Goal: Use online tool/utility: Utilize a website feature to perform a specific function

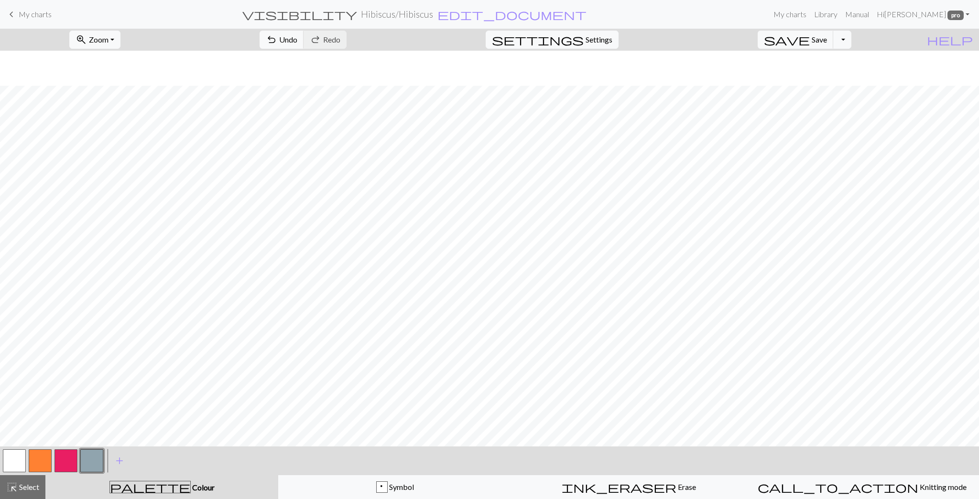
scroll to position [35, 0]
click at [60, 463] on button "button" at bounding box center [66, 461] width 23 height 23
click at [44, 457] on button "button" at bounding box center [40, 461] width 23 height 23
click at [70, 463] on button "button" at bounding box center [66, 461] width 23 height 23
click at [277, 40] on span "undo" at bounding box center [271, 39] width 11 height 13
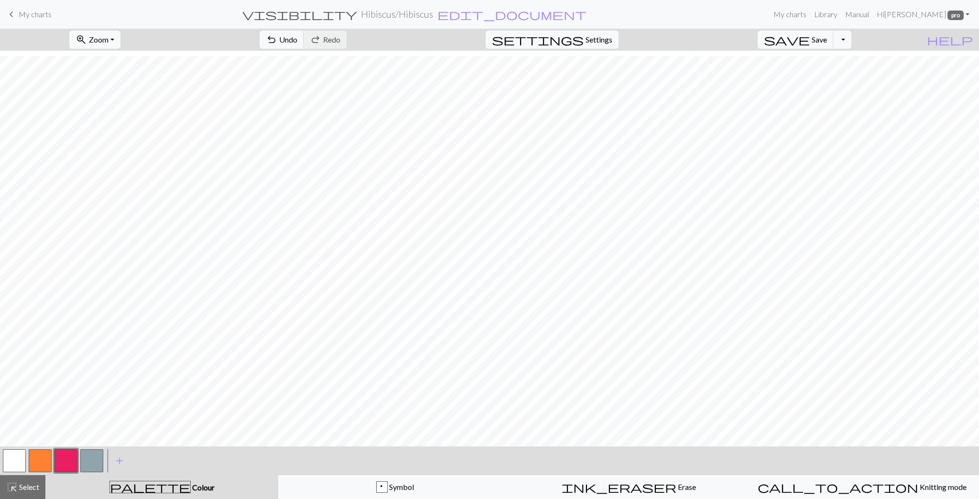
click at [35, 463] on button "button" at bounding box center [40, 461] width 23 height 23
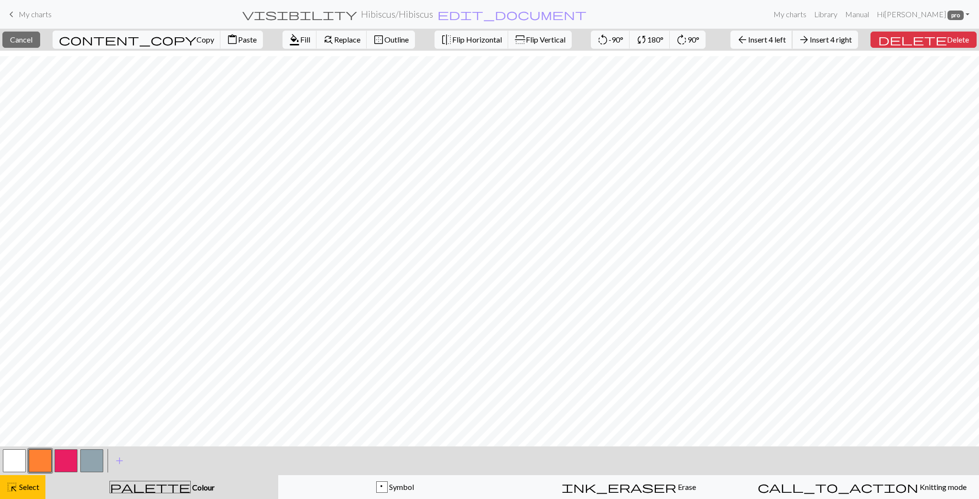
click at [786, 40] on span "Insert 4 left" at bounding box center [767, 39] width 38 height 9
click at [300, 39] on span "Fill" at bounding box center [305, 39] width 10 height 9
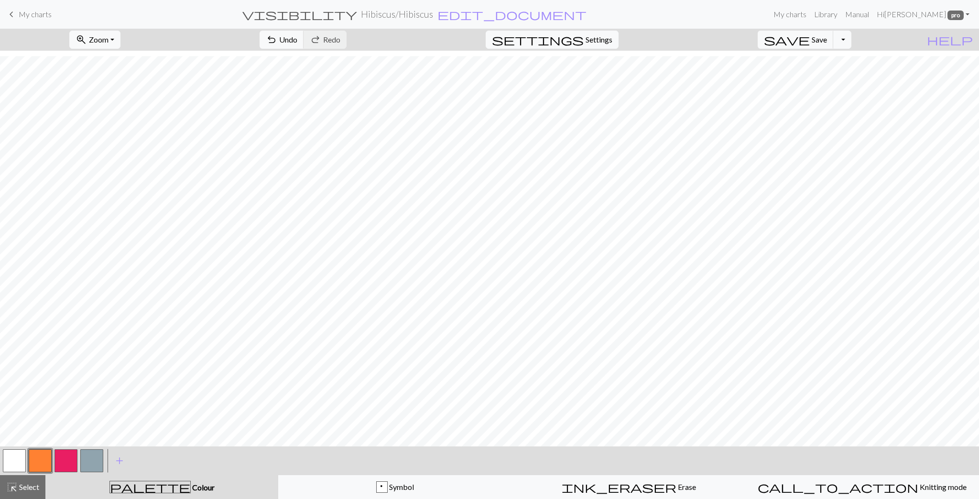
click at [63, 461] on button "button" at bounding box center [66, 461] width 23 height 23
drag, startPoint x: 32, startPoint y: 458, endPoint x: 40, endPoint y: 447, distance: 14.1
click at [32, 458] on button "button" at bounding box center [40, 461] width 23 height 23
click at [65, 458] on button "button" at bounding box center [66, 461] width 23 height 23
click at [297, 43] on span "Undo" at bounding box center [288, 39] width 18 height 9
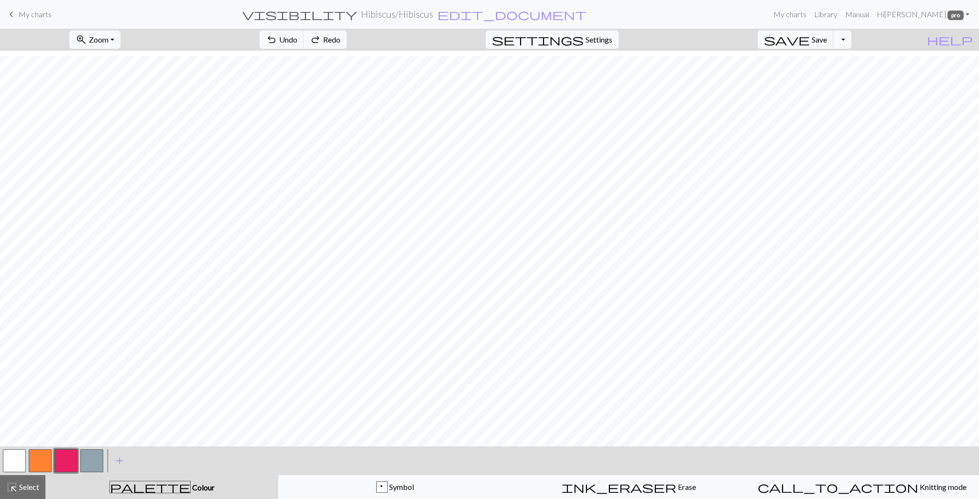
click at [40, 461] on button "button" at bounding box center [40, 461] width 23 height 23
click at [69, 462] on button "button" at bounding box center [66, 461] width 23 height 23
drag, startPoint x: 39, startPoint y: 465, endPoint x: 55, endPoint y: 442, distance: 28.0
click at [39, 465] on button "button" at bounding box center [40, 461] width 23 height 23
click at [61, 463] on button "button" at bounding box center [66, 461] width 23 height 23
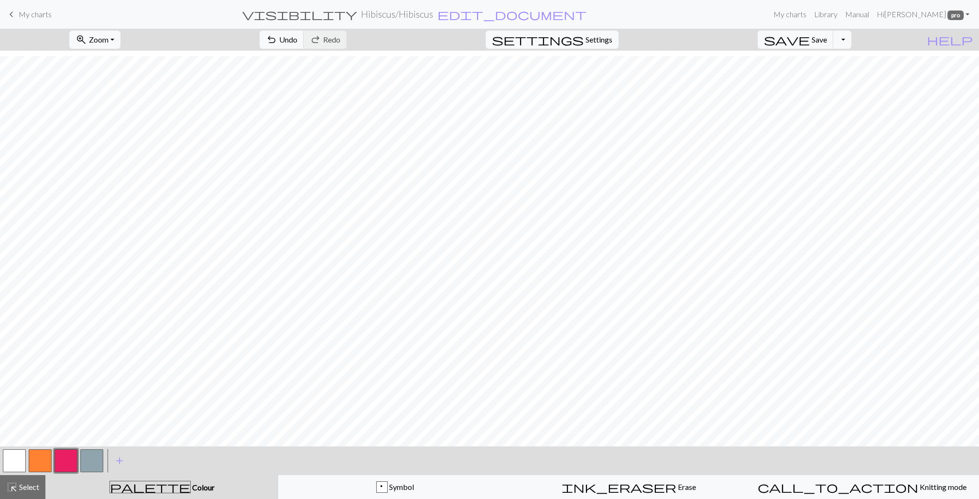
click at [37, 458] on button "button" at bounding box center [40, 461] width 23 height 23
click at [60, 465] on button "button" at bounding box center [66, 461] width 23 height 23
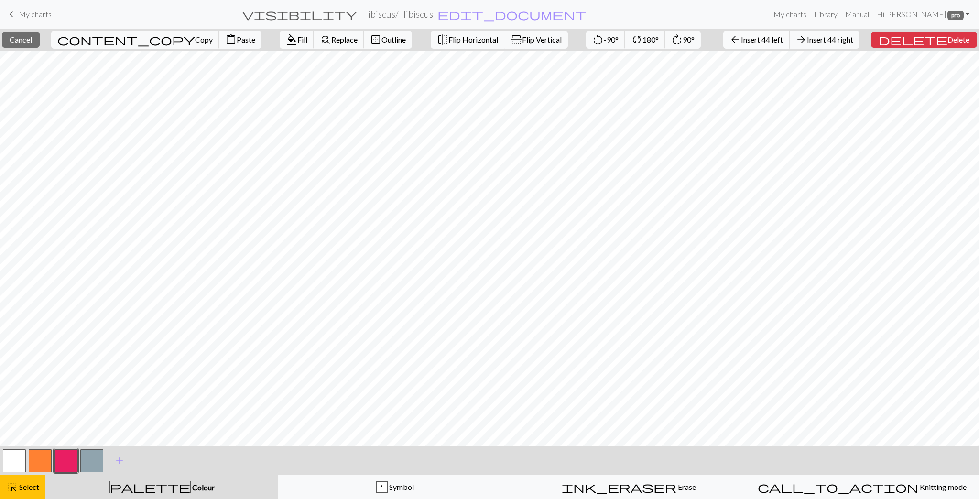
click at [783, 37] on span "Insert 44 left" at bounding box center [762, 39] width 42 height 9
click at [39, 463] on button "button" at bounding box center [40, 461] width 23 height 23
click at [297, 38] on span "Fill" at bounding box center [302, 39] width 10 height 9
click at [777, 37] on span "Insert 21 above" at bounding box center [755, 39] width 51 height 9
click at [282, 38] on span "format_color_fill" at bounding box center [287, 39] width 11 height 13
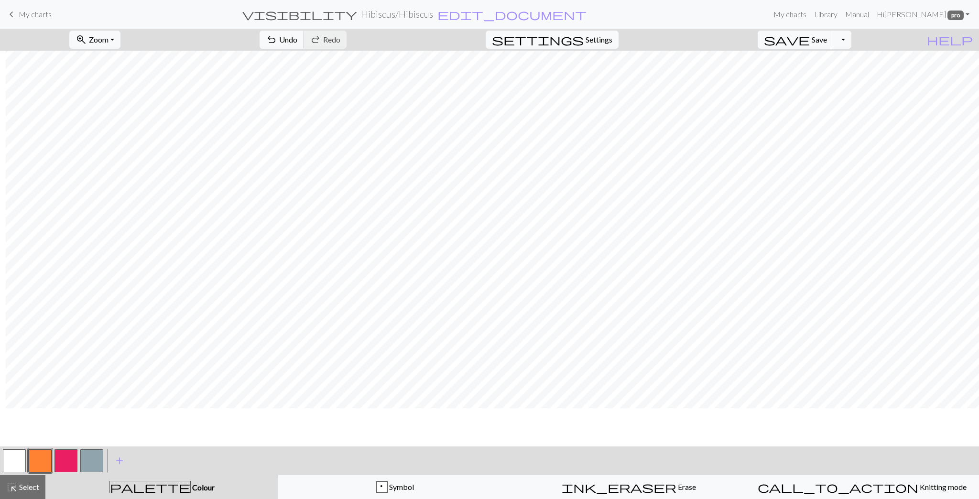
scroll to position [153, 210]
click at [57, 453] on button "button" at bounding box center [66, 461] width 23 height 23
click at [277, 45] on span "undo" at bounding box center [271, 39] width 11 height 13
click at [277, 42] on span "undo" at bounding box center [271, 39] width 11 height 13
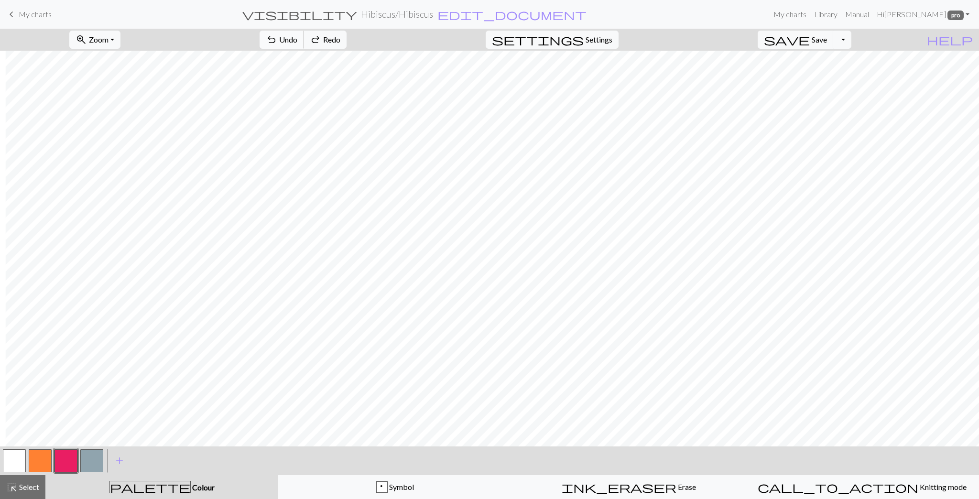
click at [277, 42] on span "undo" at bounding box center [271, 39] width 11 height 13
click at [304, 45] on button "undo Undo Undo" at bounding box center [282, 40] width 44 height 18
click at [45, 460] on button "button" at bounding box center [40, 461] width 23 height 23
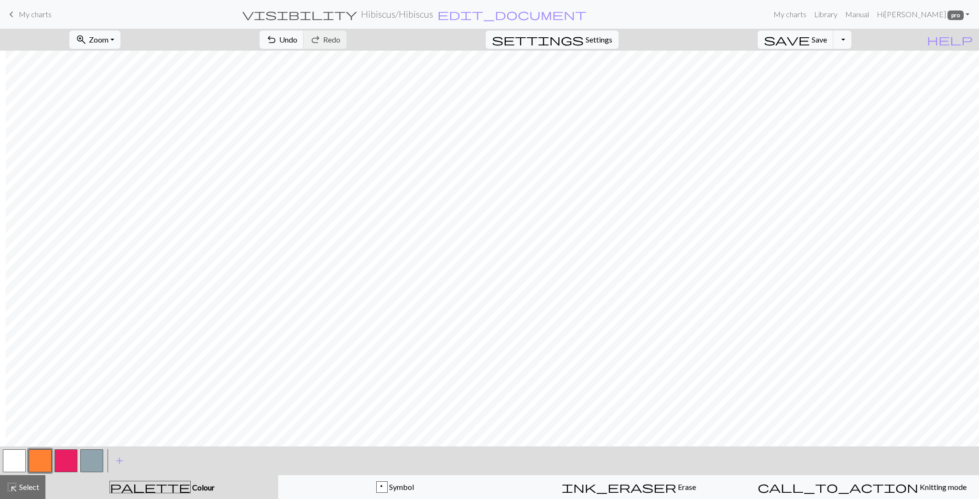
click at [68, 463] on button "button" at bounding box center [66, 461] width 23 height 23
click at [21, 463] on button "button" at bounding box center [14, 461] width 23 height 23
click at [44, 461] on button "button" at bounding box center [40, 461] width 23 height 23
click at [69, 459] on button "button" at bounding box center [66, 461] width 23 height 23
click at [297, 44] on span "Undo" at bounding box center [288, 39] width 18 height 9
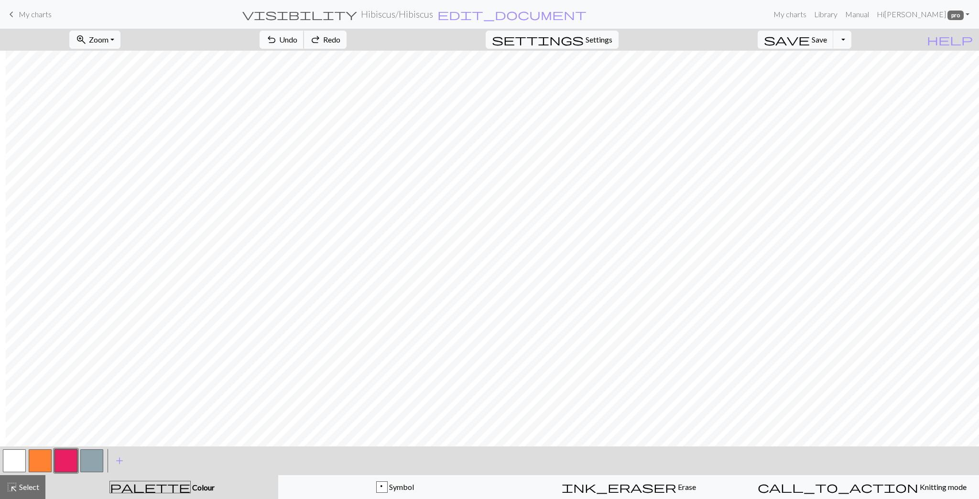
click at [297, 43] on span "Undo" at bounding box center [288, 39] width 18 height 9
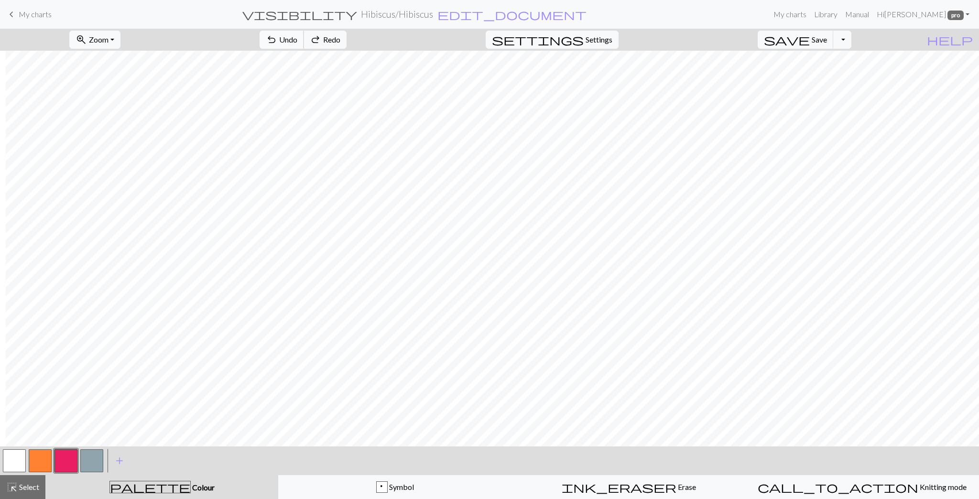
click at [297, 42] on span "Undo" at bounding box center [288, 39] width 18 height 9
click at [37, 465] on button "button" at bounding box center [40, 461] width 23 height 23
click at [67, 459] on button "button" at bounding box center [66, 461] width 23 height 23
click at [297, 44] on span "Undo" at bounding box center [288, 39] width 18 height 9
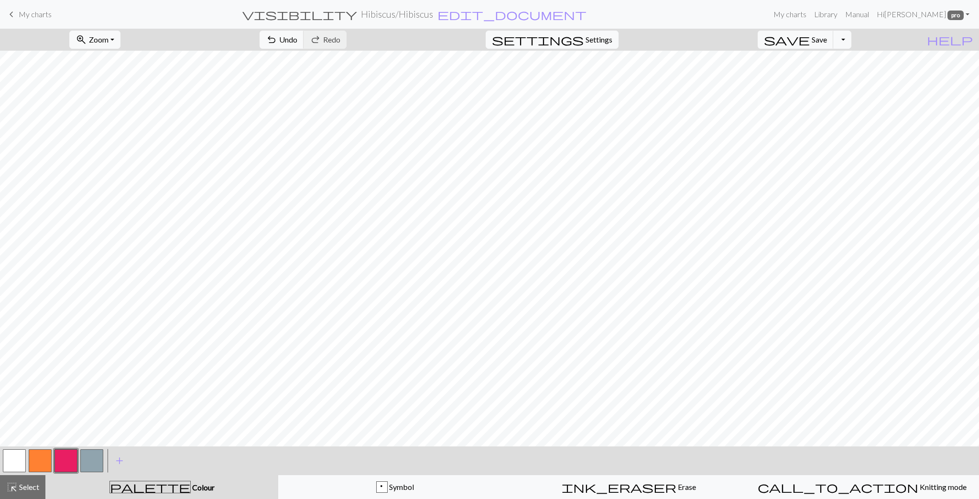
drag, startPoint x: 20, startPoint y: 490, endPoint x: 196, endPoint y: 461, distance: 178.9
click at [20, 490] on span "Select" at bounding box center [29, 487] width 22 height 9
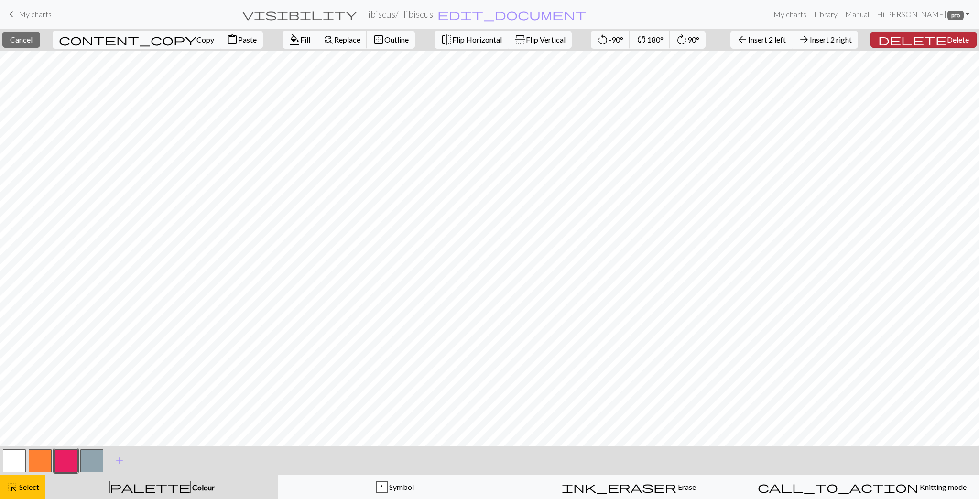
click at [933, 41] on span "delete" at bounding box center [912, 39] width 69 height 13
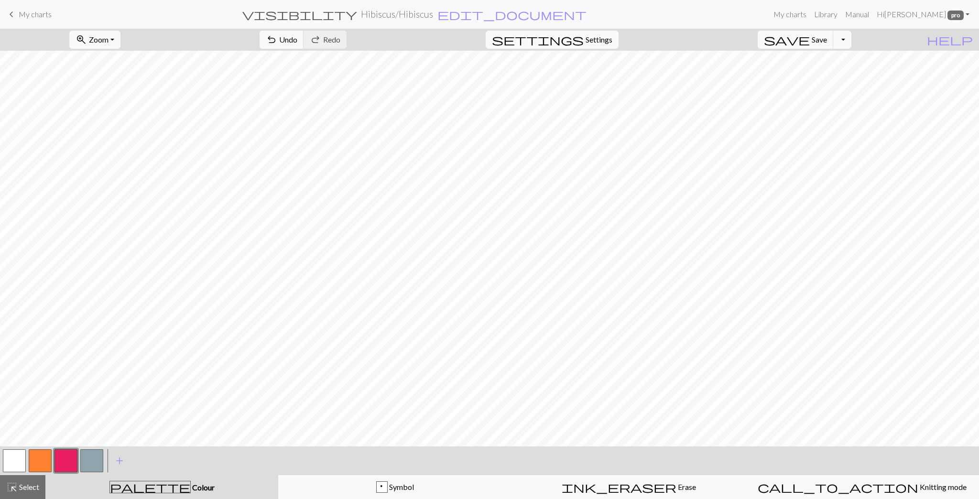
click at [41, 461] on button "button" at bounding box center [40, 461] width 23 height 23
click at [63, 460] on button "button" at bounding box center [66, 461] width 23 height 23
click at [277, 40] on span "undo" at bounding box center [271, 39] width 11 height 13
click at [39, 463] on button "button" at bounding box center [40, 461] width 23 height 23
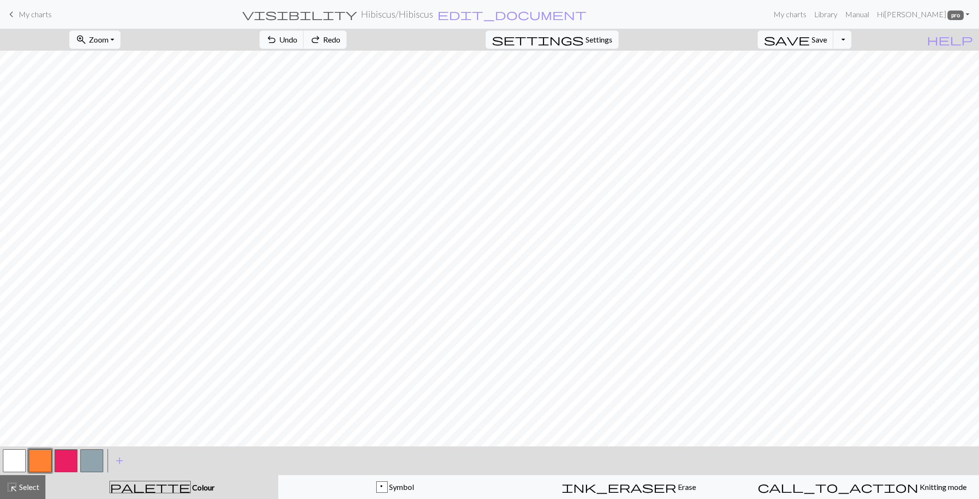
click at [65, 461] on button "button" at bounding box center [66, 461] width 23 height 23
click at [31, 462] on button "button" at bounding box center [40, 461] width 23 height 23
click at [66, 461] on button "button" at bounding box center [66, 461] width 23 height 23
click at [44, 457] on button "button" at bounding box center [40, 461] width 23 height 23
click at [277, 41] on span "undo" at bounding box center [271, 39] width 11 height 13
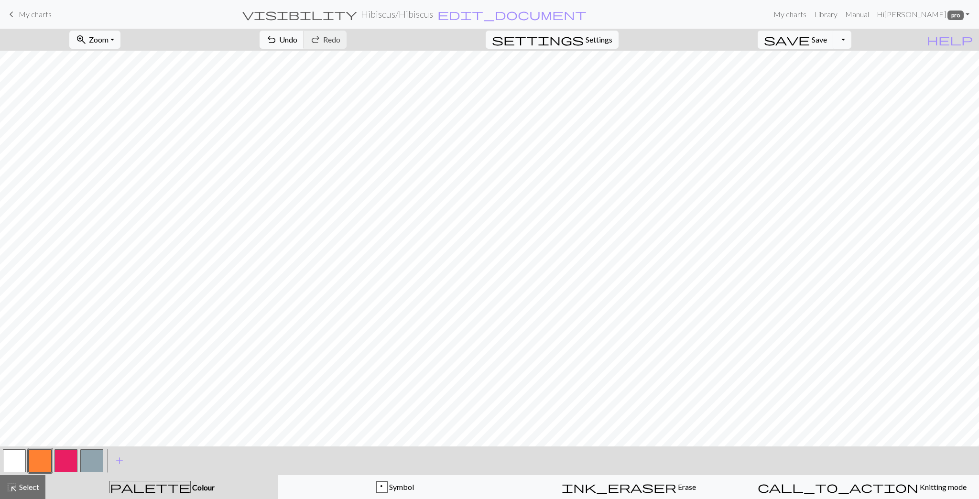
click at [63, 461] on button "button" at bounding box center [66, 461] width 23 height 23
click at [45, 462] on button "button" at bounding box center [40, 461] width 23 height 23
click at [65, 463] on button "button" at bounding box center [66, 461] width 23 height 23
click at [304, 34] on button "undo Undo Undo" at bounding box center [282, 40] width 44 height 18
click at [43, 459] on button "button" at bounding box center [40, 461] width 23 height 23
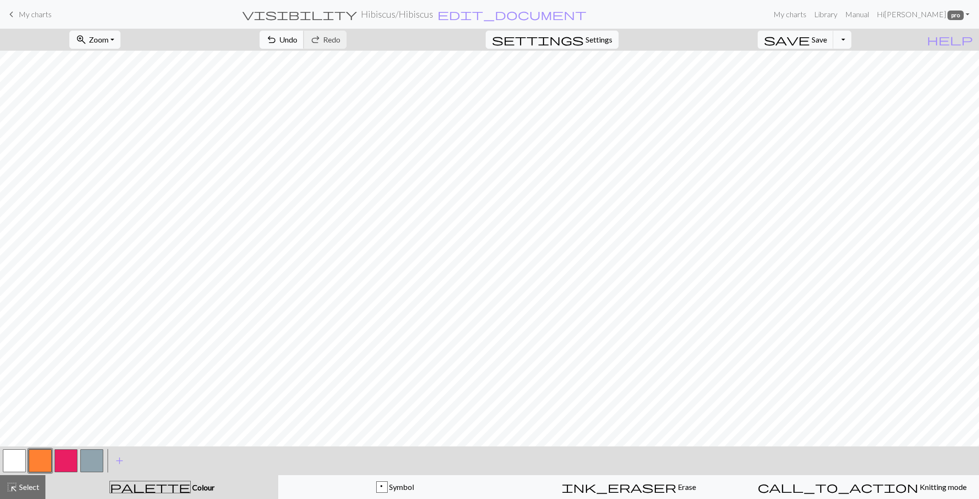
click at [297, 38] on span "Undo" at bounding box center [288, 39] width 18 height 9
drag, startPoint x: 26, startPoint y: 490, endPoint x: 155, endPoint y: 463, distance: 131.9
click at [26, 490] on span "Select" at bounding box center [29, 487] width 22 height 9
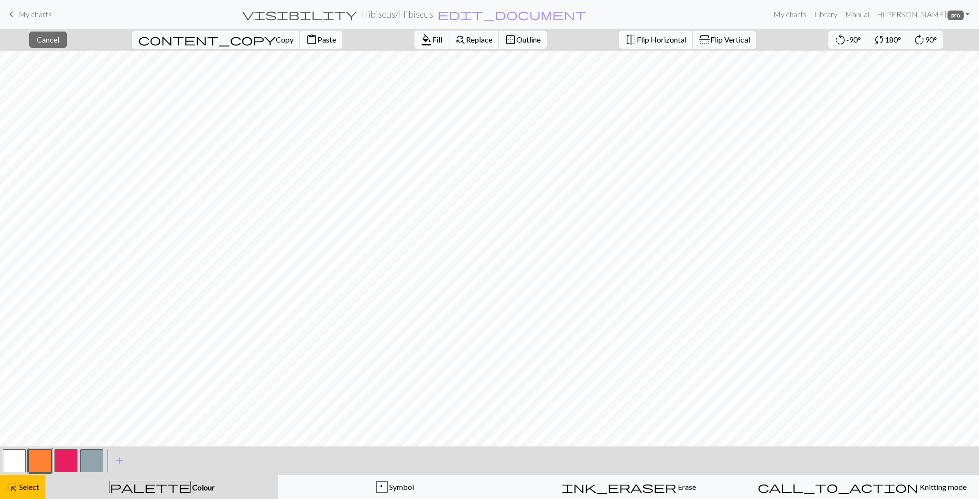
click at [66, 461] on button "button" at bounding box center [66, 461] width 23 height 23
click at [24, 480] on button "highlight_alt Select Select" at bounding box center [22, 487] width 45 height 24
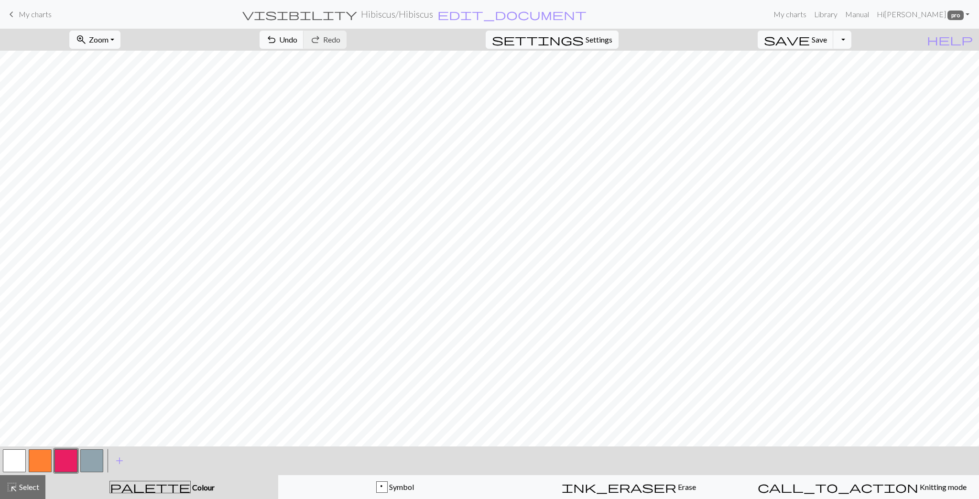
click at [48, 454] on button "button" at bounding box center [40, 461] width 23 height 23
click at [46, 463] on button "button" at bounding box center [40, 461] width 23 height 23
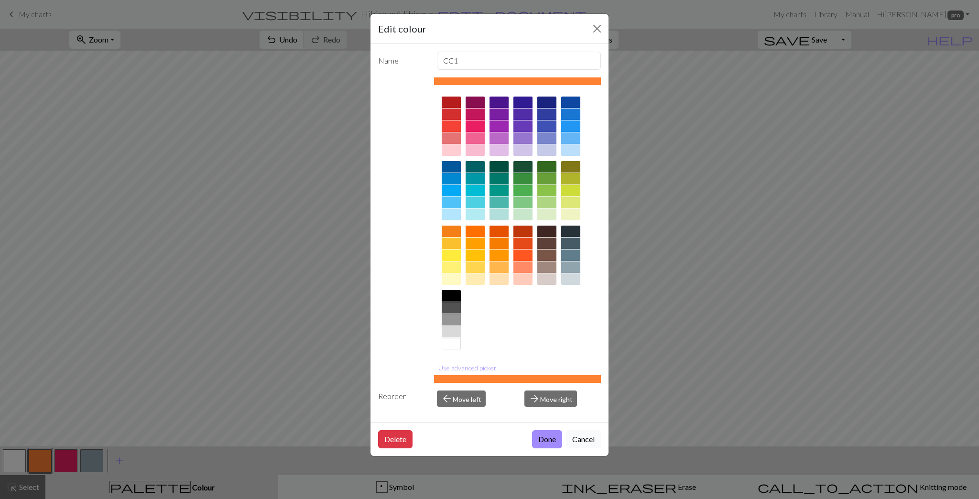
click at [586, 440] on button "Cancel" at bounding box center [583, 439] width 35 height 18
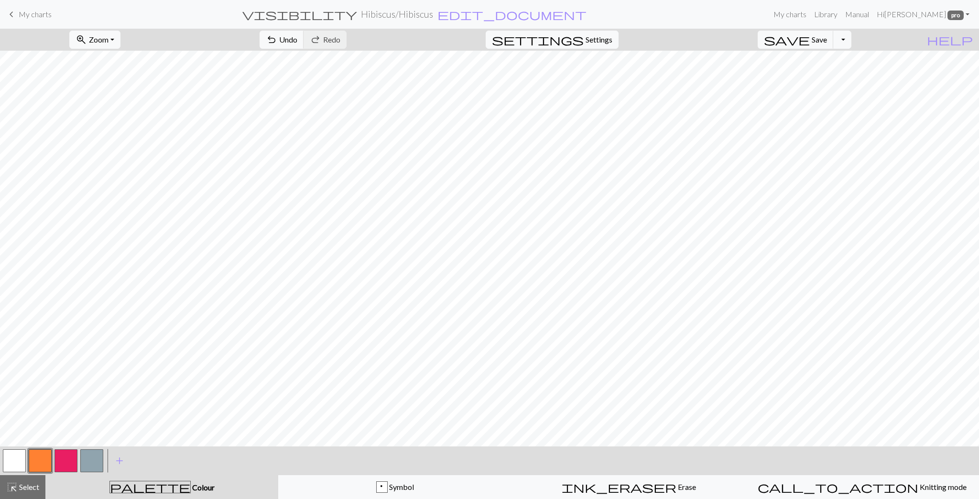
click at [69, 460] on button "button" at bounding box center [66, 461] width 23 height 23
click at [39, 461] on button "button" at bounding box center [40, 461] width 23 height 23
drag, startPoint x: 70, startPoint y: 461, endPoint x: 76, endPoint y: 460, distance: 6.4
click at [70, 461] on button "button" at bounding box center [66, 461] width 23 height 23
click at [38, 461] on button "button" at bounding box center [40, 461] width 23 height 23
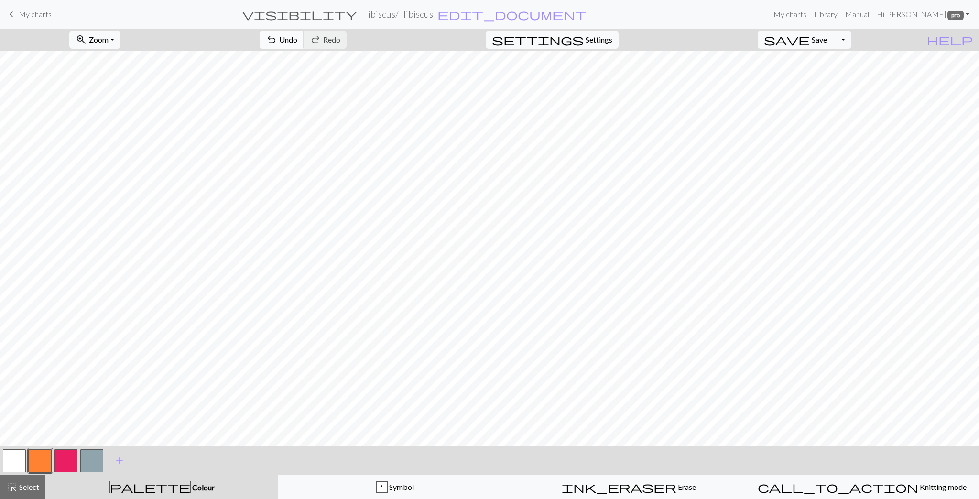
click at [304, 46] on button "undo Undo Undo" at bounding box center [282, 40] width 44 height 18
click at [69, 461] on button "button" at bounding box center [66, 461] width 23 height 23
click at [30, 488] on span "Select" at bounding box center [29, 487] width 22 height 9
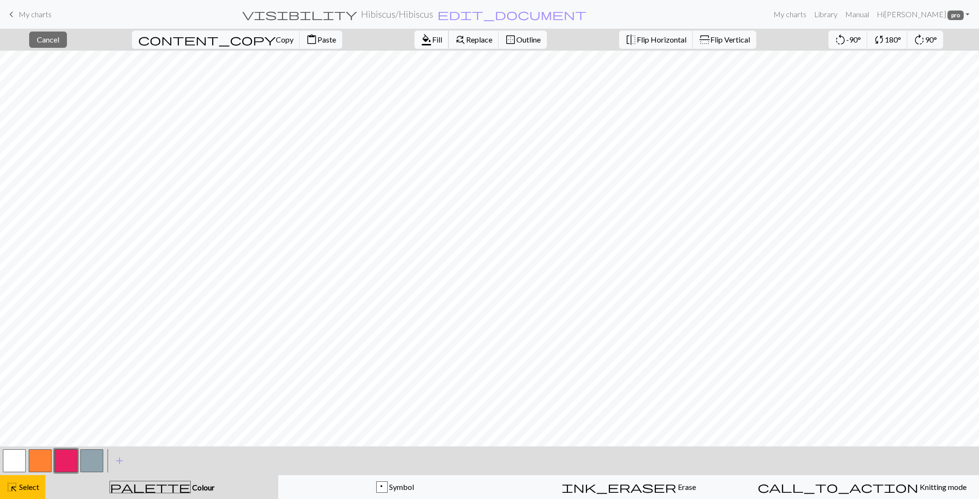
click at [432, 40] on span "Fill" at bounding box center [437, 39] width 10 height 9
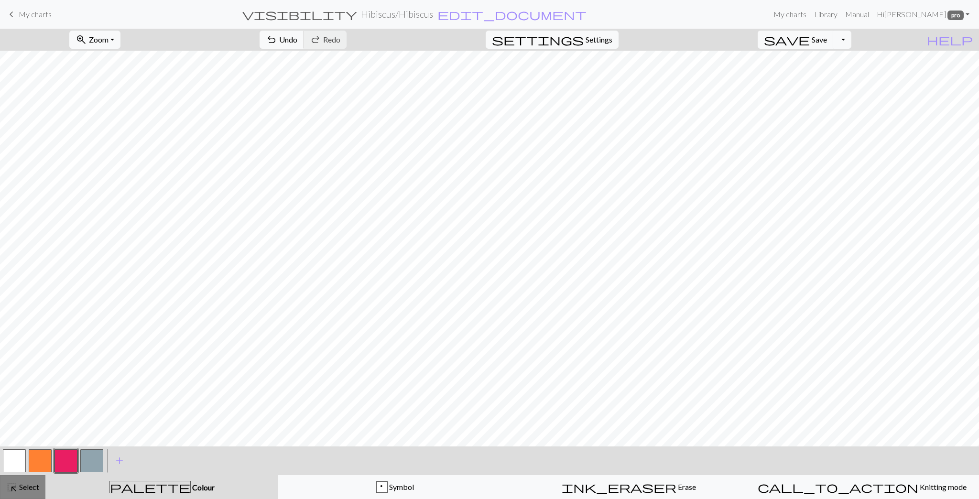
drag, startPoint x: 27, startPoint y: 489, endPoint x: 36, endPoint y: 485, distance: 9.7
click at [27, 489] on span "Select" at bounding box center [29, 487] width 22 height 9
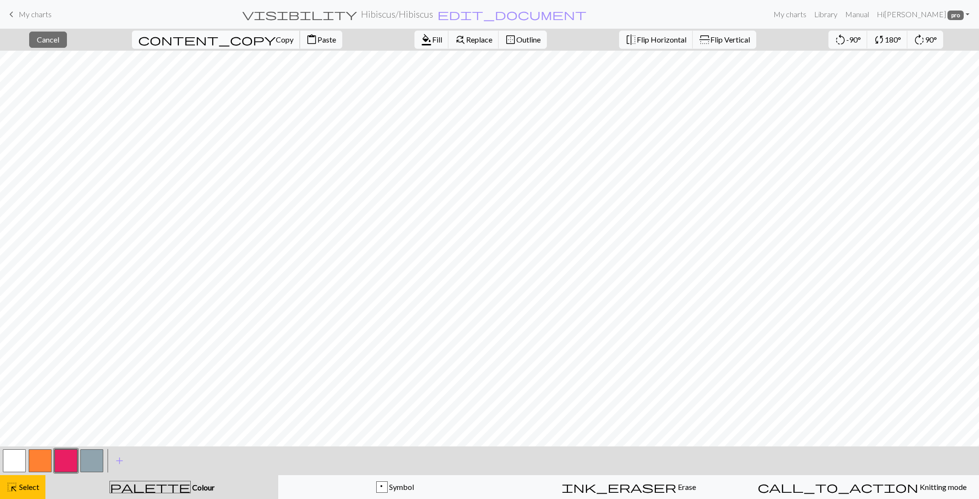
click at [276, 39] on span "Copy" at bounding box center [285, 39] width 18 height 9
click at [318, 44] on span "Paste" at bounding box center [327, 39] width 19 height 9
click at [40, 41] on button "close Cancel" at bounding box center [48, 40] width 38 height 16
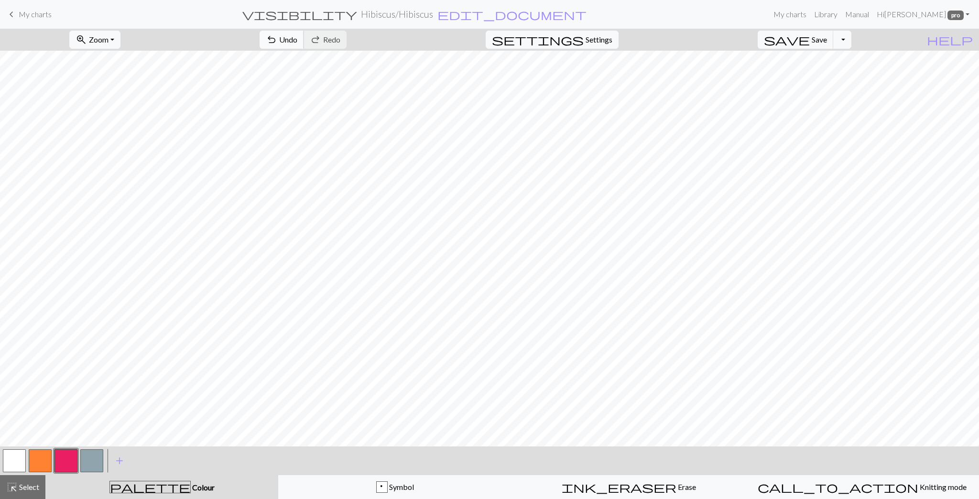
click at [277, 39] on span "undo" at bounding box center [271, 39] width 11 height 13
click at [25, 487] on span "Select" at bounding box center [29, 487] width 22 height 9
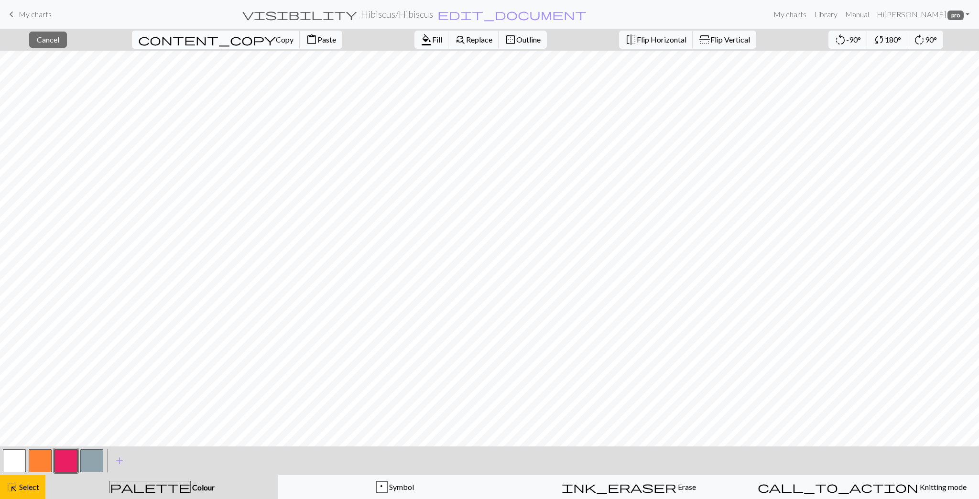
click at [276, 37] on span "Copy" at bounding box center [285, 39] width 18 height 9
click at [276, 38] on span "Copy" at bounding box center [285, 39] width 18 height 9
click at [318, 38] on span "Paste" at bounding box center [327, 39] width 19 height 9
click at [59, 37] on span "Cancel" at bounding box center [48, 39] width 22 height 9
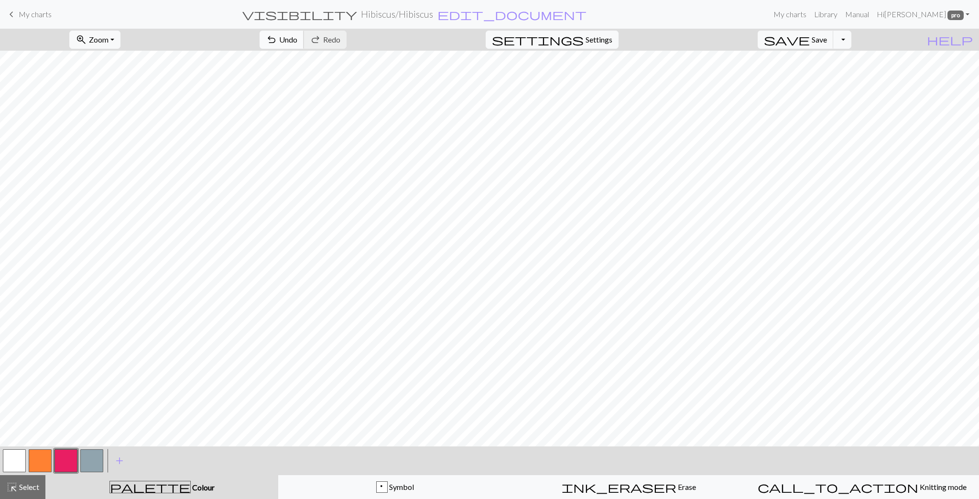
click at [297, 41] on span "Undo" at bounding box center [288, 39] width 18 height 9
click at [36, 462] on button "button" at bounding box center [40, 461] width 23 height 23
click at [61, 458] on button "button" at bounding box center [66, 461] width 23 height 23
click at [38, 459] on button "button" at bounding box center [40, 461] width 23 height 23
click at [55, 463] on button "button" at bounding box center [66, 461] width 23 height 23
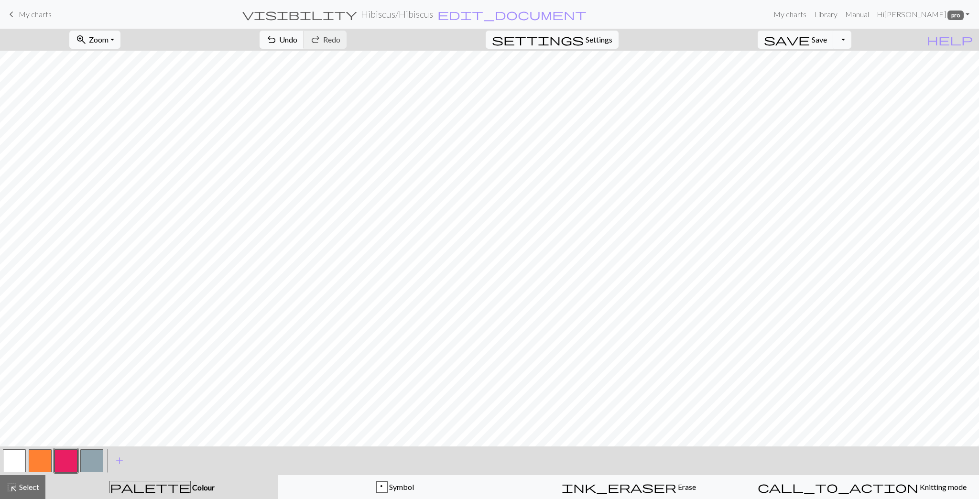
click at [45, 460] on button "button" at bounding box center [40, 461] width 23 height 23
click at [73, 465] on button "button" at bounding box center [66, 461] width 23 height 23
click at [38, 458] on button "button" at bounding box center [40, 461] width 23 height 23
click at [61, 463] on button "button" at bounding box center [66, 461] width 23 height 23
click at [44, 465] on button "button" at bounding box center [40, 461] width 23 height 23
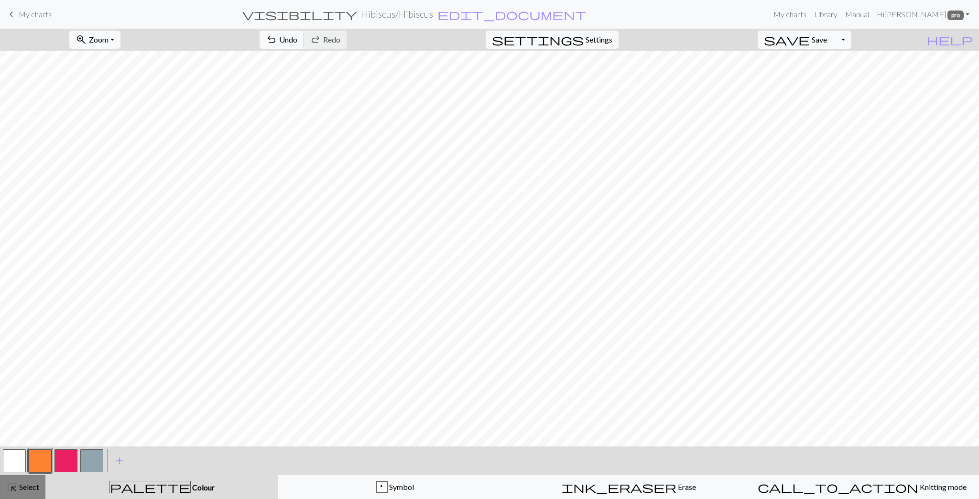
click at [29, 487] on span "Select" at bounding box center [29, 487] width 22 height 9
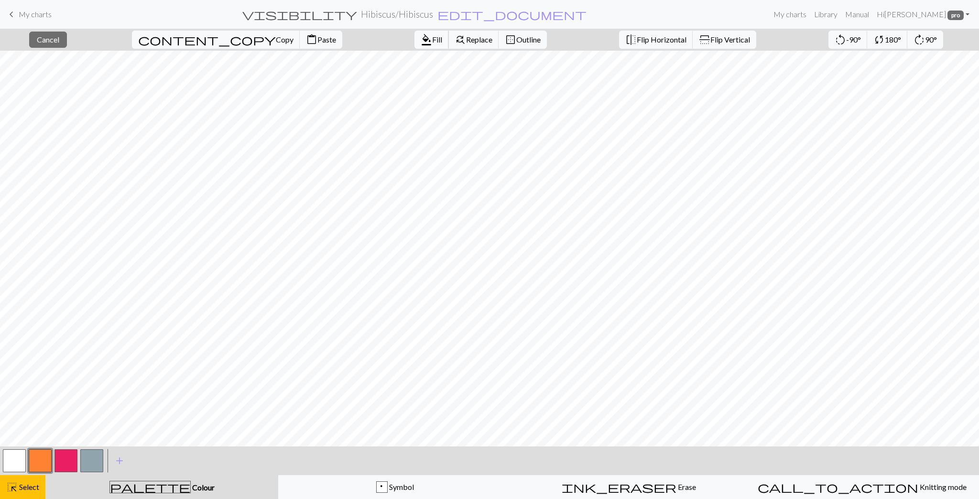
click at [432, 40] on span "Fill" at bounding box center [437, 39] width 10 height 9
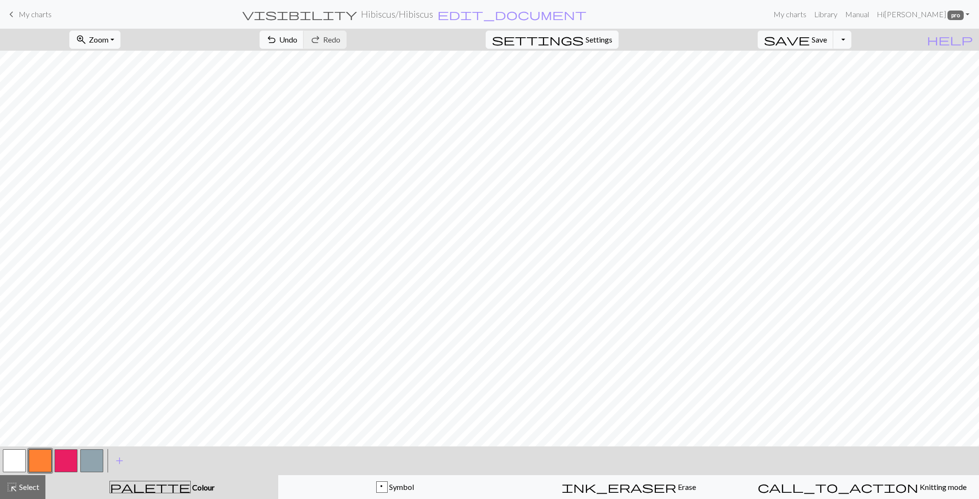
click at [37, 464] on button "button" at bounding box center [40, 461] width 23 height 23
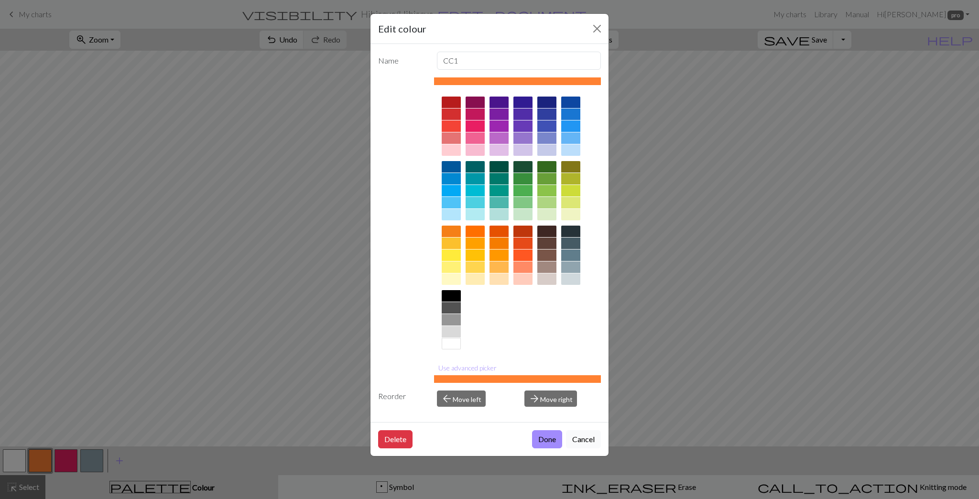
click at [582, 439] on button "Cancel" at bounding box center [583, 439] width 35 height 18
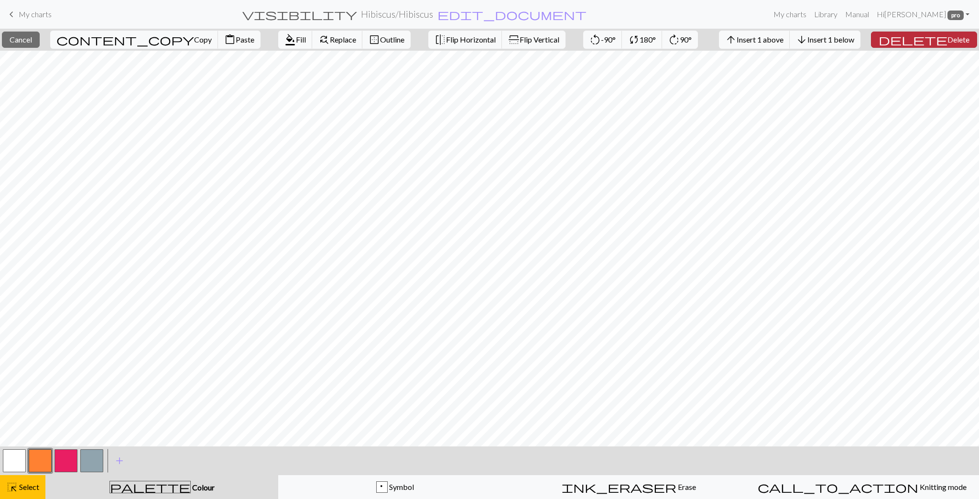
click at [948, 39] on span "Delete" at bounding box center [959, 39] width 22 height 9
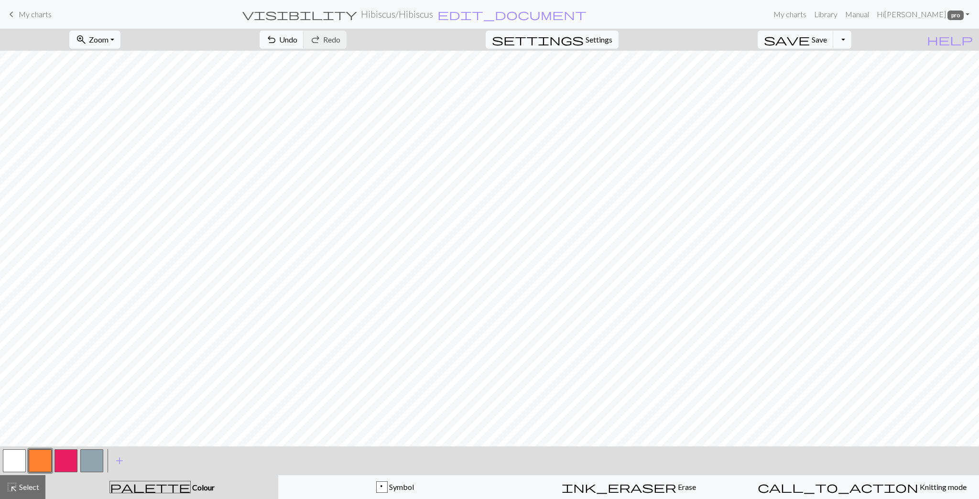
click at [72, 459] on button "button" at bounding box center [66, 461] width 23 height 23
click at [38, 463] on button "button" at bounding box center [40, 461] width 23 height 23
drag, startPoint x: 69, startPoint y: 461, endPoint x: 104, endPoint y: 446, distance: 37.9
click at [69, 461] on button "button" at bounding box center [66, 461] width 23 height 23
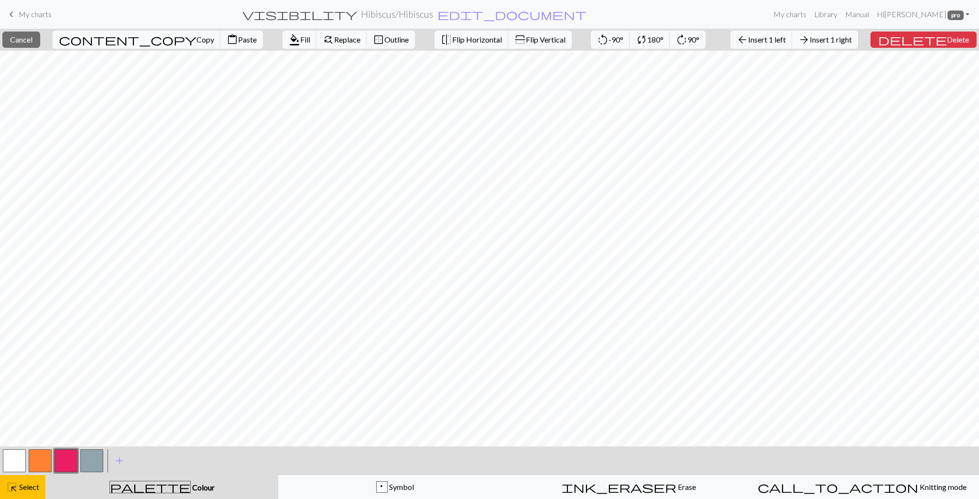
click at [852, 36] on span "Insert 1 right" at bounding box center [831, 39] width 42 height 9
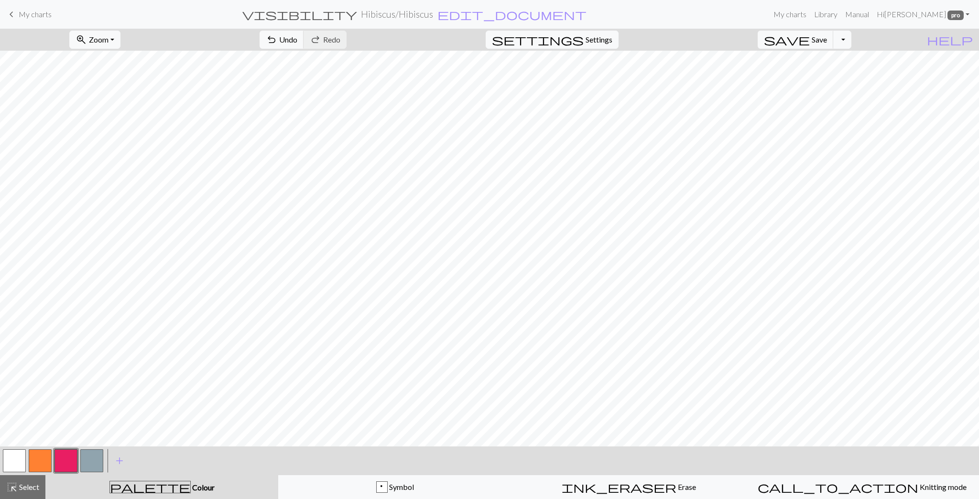
click at [35, 461] on button "button" at bounding box center [40, 461] width 23 height 23
drag, startPoint x: 68, startPoint y: 464, endPoint x: 100, endPoint y: 451, distance: 34.3
click at [69, 464] on button "button" at bounding box center [66, 461] width 23 height 23
click at [39, 461] on button "button" at bounding box center [40, 461] width 23 height 23
click at [63, 463] on button "button" at bounding box center [66, 461] width 23 height 23
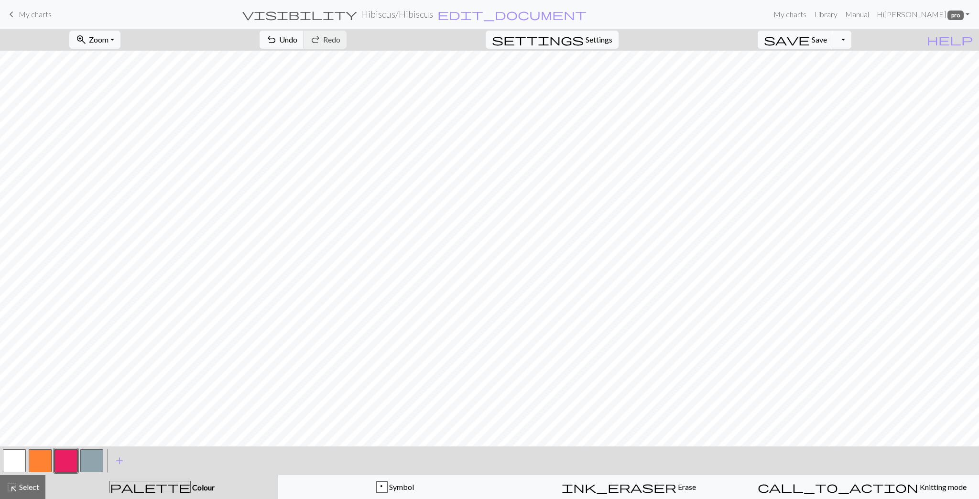
click at [41, 462] on button "button" at bounding box center [40, 461] width 23 height 23
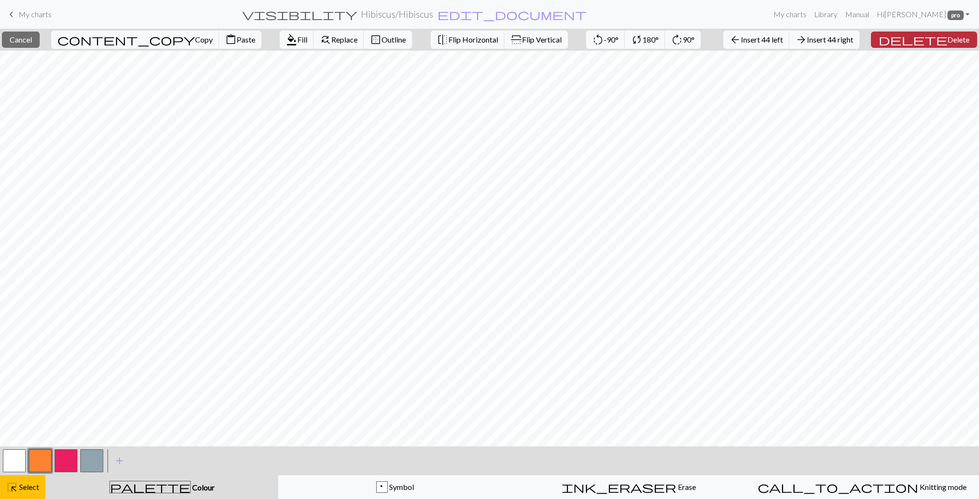
click at [948, 41] on span "Delete" at bounding box center [959, 39] width 22 height 9
click at [949, 44] on span "Delete" at bounding box center [960, 39] width 22 height 9
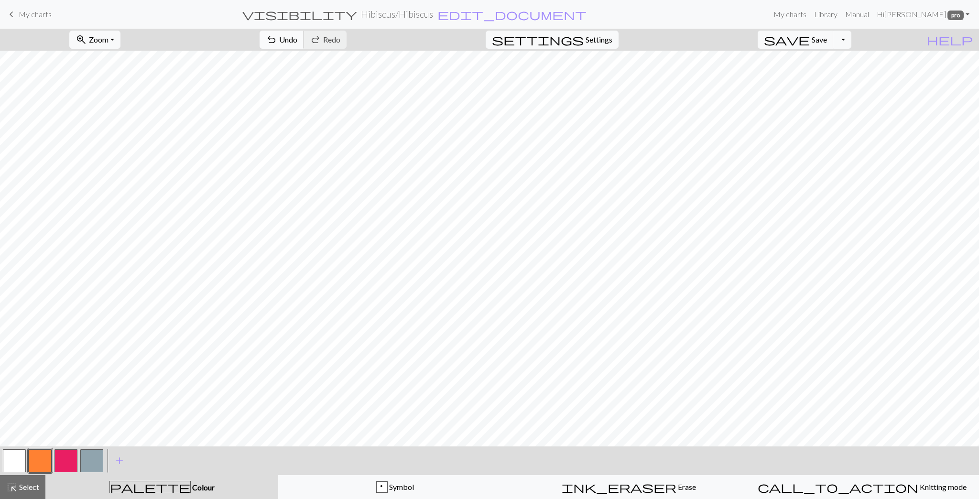
click at [297, 44] on span "Undo" at bounding box center [288, 39] width 18 height 9
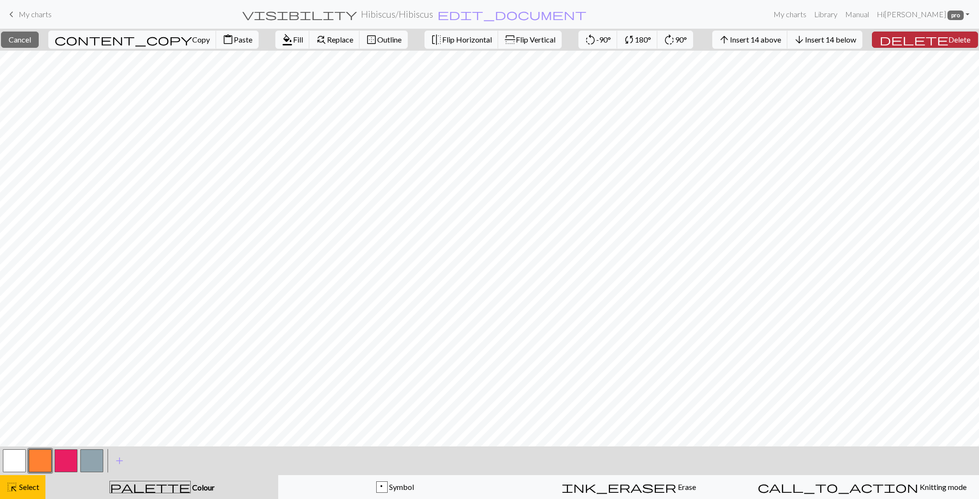
click at [949, 43] on span "Delete" at bounding box center [960, 39] width 22 height 9
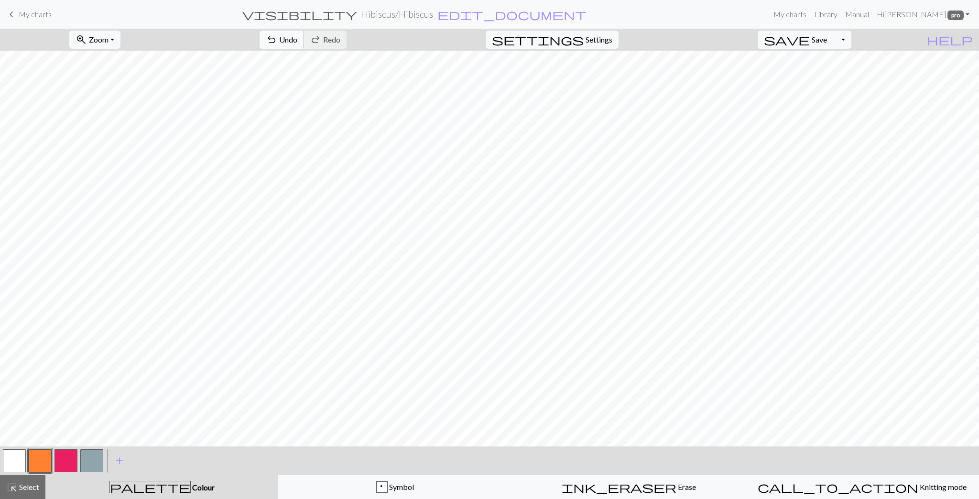
click at [277, 40] on span "undo" at bounding box center [271, 39] width 11 height 13
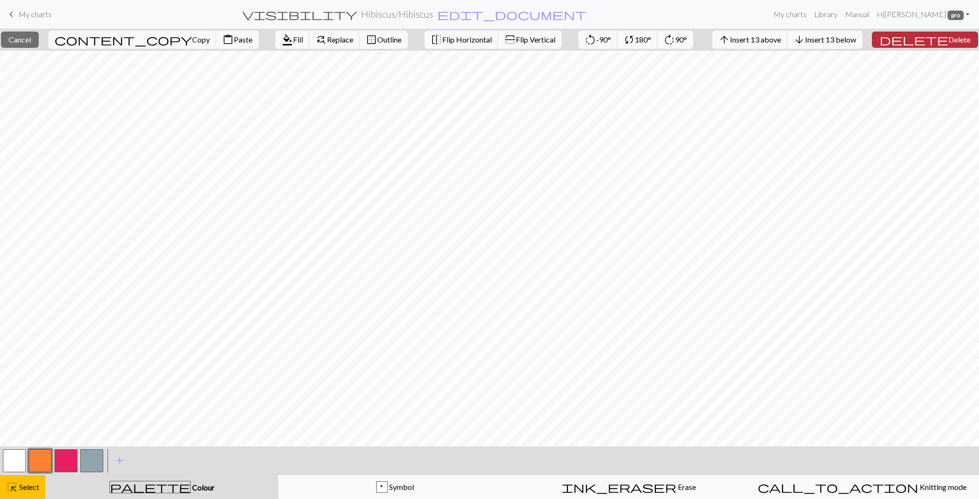
click at [949, 42] on span "Delete" at bounding box center [960, 39] width 22 height 9
drag, startPoint x: 285, startPoint y: 448, endPoint x: 775, endPoint y: 37, distance: 639.5
click at [775, 37] on span "Insert 1 above" at bounding box center [760, 39] width 47 height 9
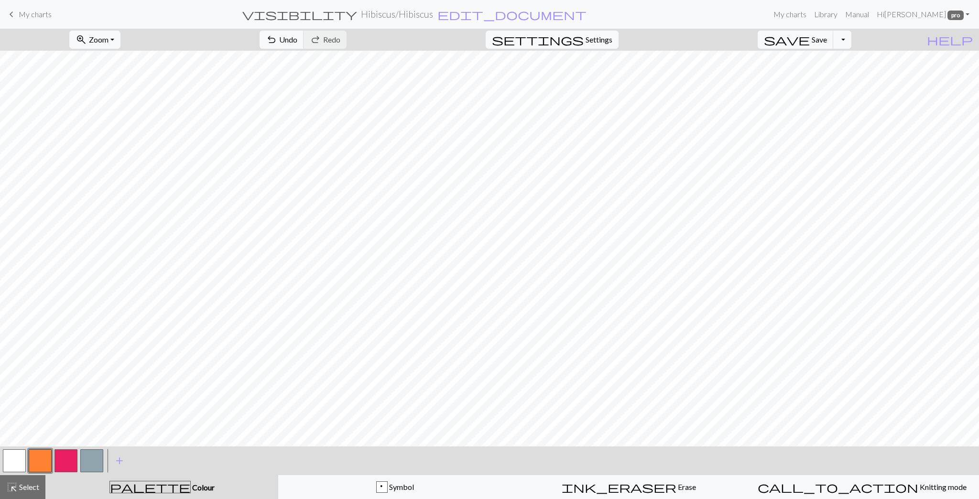
click at [775, 37] on div "zoom_in Zoom Zoom Fit all Fit width Fit height 50% 100% 150% 200% undo Undo Und…" at bounding box center [460, 40] width 921 height 22
click at [277, 42] on span "undo" at bounding box center [271, 39] width 11 height 13
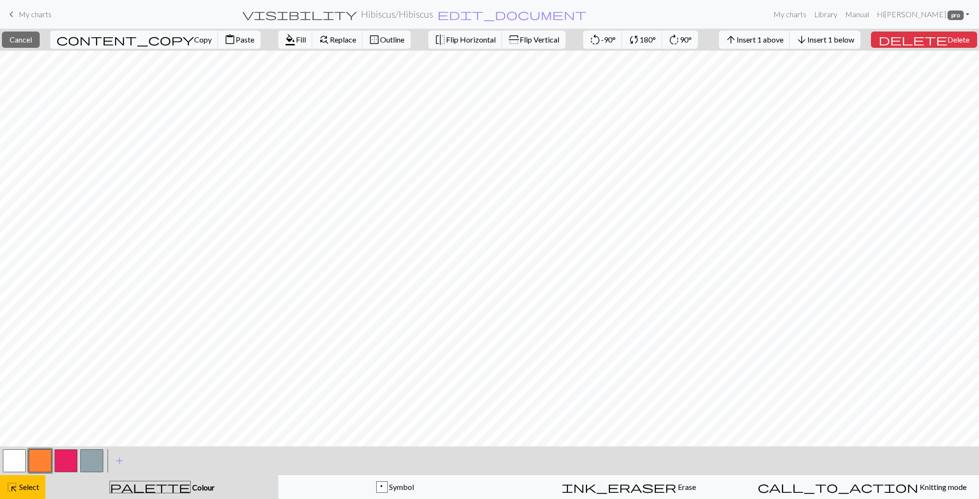
click at [855, 40] on span "Insert 1 below" at bounding box center [831, 39] width 47 height 9
click at [278, 43] on button "format_color_fill Fill" at bounding box center [295, 40] width 34 height 18
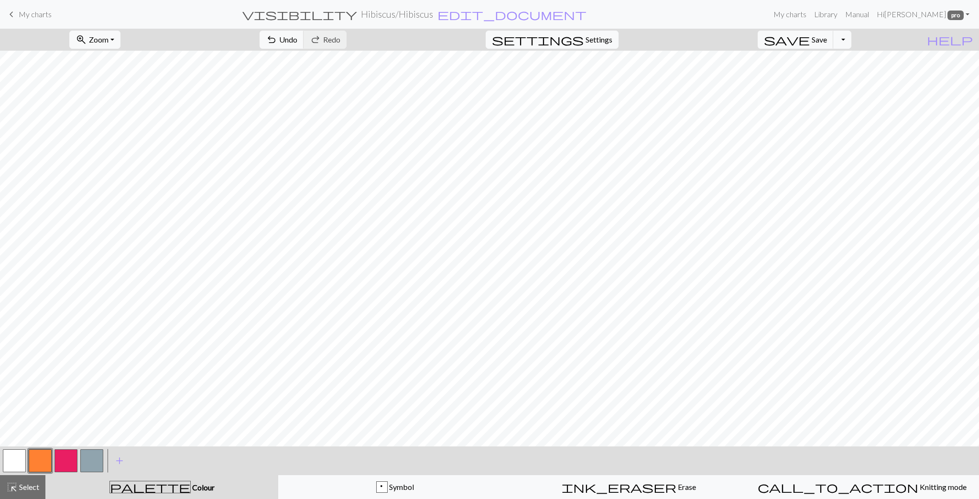
click at [61, 455] on button "button" at bounding box center [66, 461] width 23 height 23
click at [40, 464] on button "button" at bounding box center [40, 461] width 23 height 23
click at [297, 43] on span "Undo" at bounding box center [288, 39] width 18 height 9
click at [340, 44] on span "Redo" at bounding box center [331, 39] width 17 height 9
click at [297, 37] on span "Undo" at bounding box center [288, 39] width 18 height 9
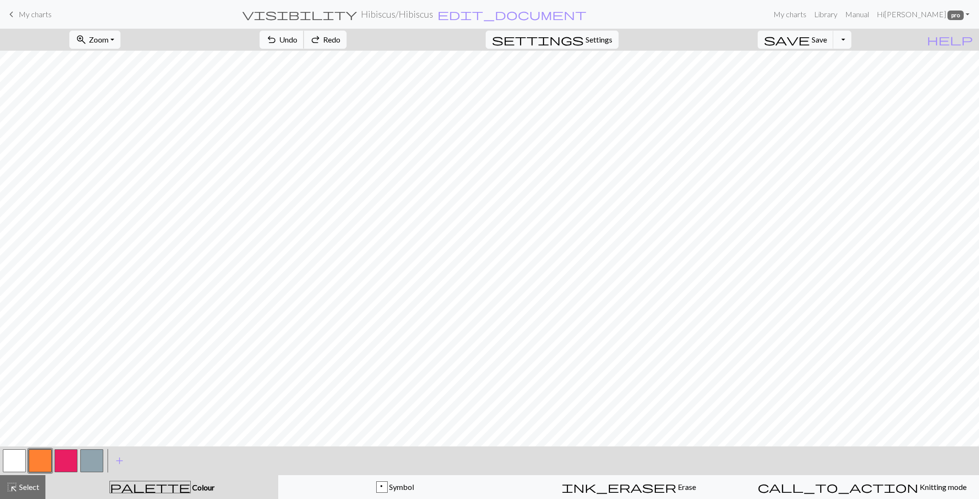
click at [297, 37] on span "Undo" at bounding box center [288, 39] width 18 height 9
drag, startPoint x: 60, startPoint y: 462, endPoint x: 69, endPoint y: 455, distance: 10.9
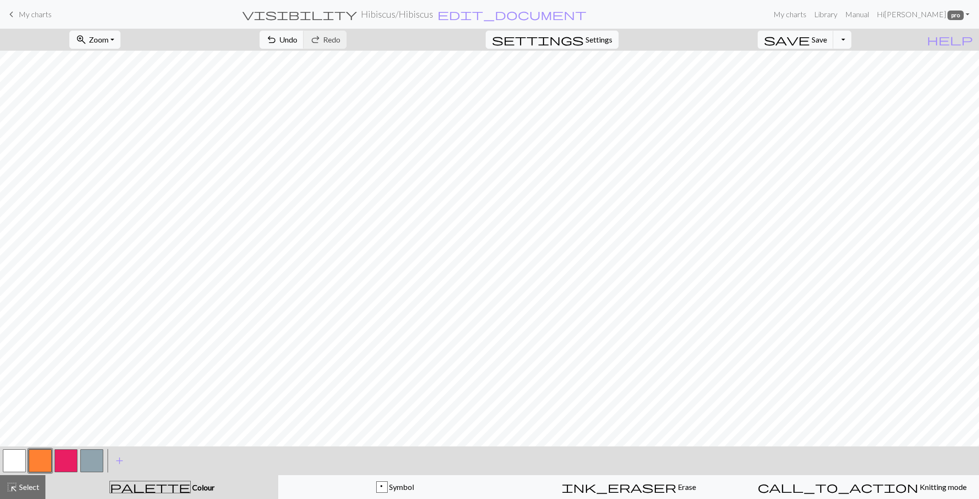
click at [61, 462] on button "button" at bounding box center [66, 461] width 23 height 23
click at [827, 43] on span "Save" at bounding box center [819, 39] width 15 height 9
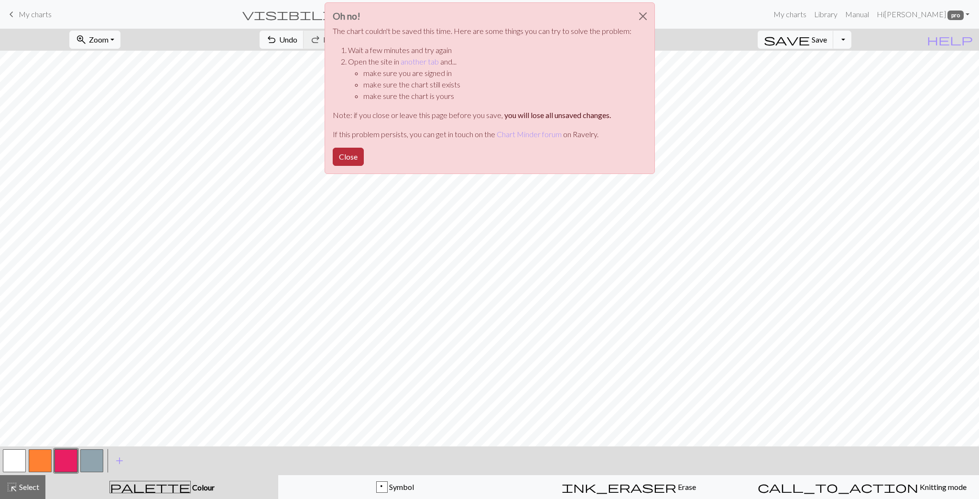
click at [348, 159] on button "Close" at bounding box center [348, 157] width 31 height 18
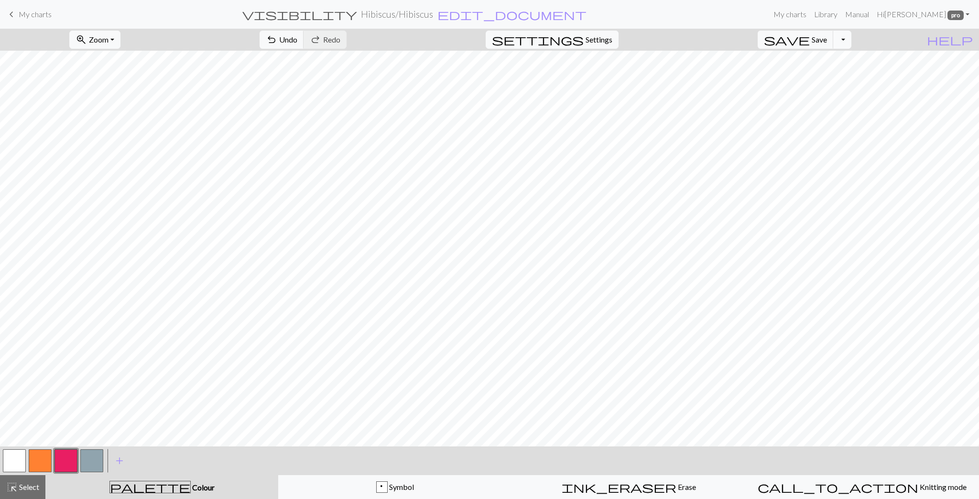
click at [852, 42] on button "Toggle Dropdown" at bounding box center [843, 40] width 18 height 18
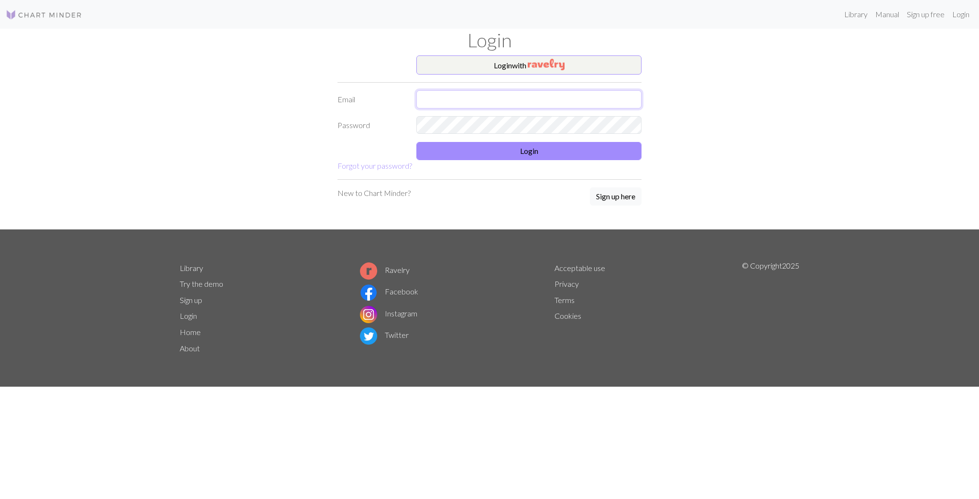
click at [521, 93] on input "text" at bounding box center [529, 99] width 225 height 18
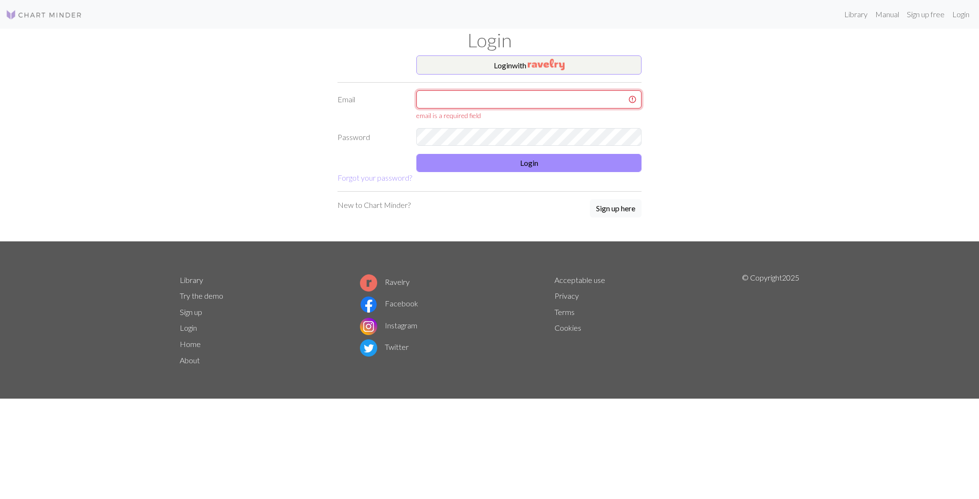
type input "eloise.luxart@gmail.com"
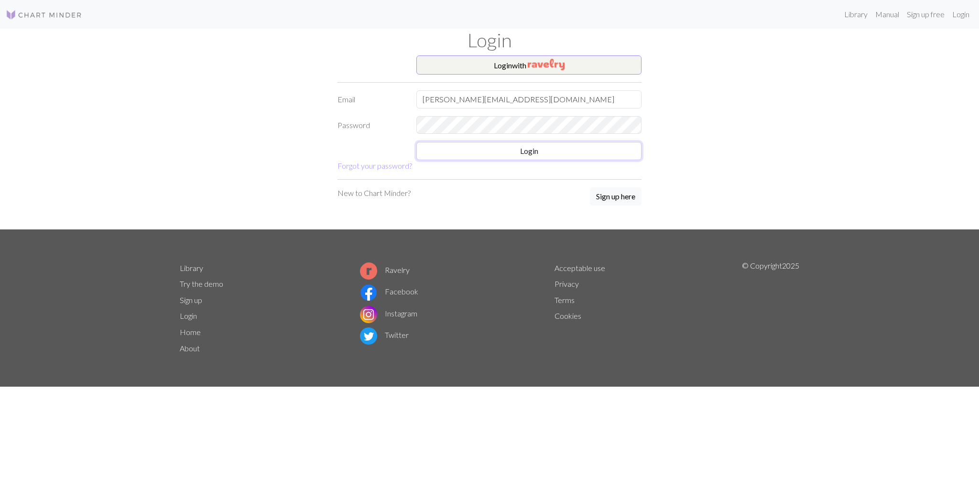
click at [528, 151] on button "Login" at bounding box center [529, 151] width 225 height 18
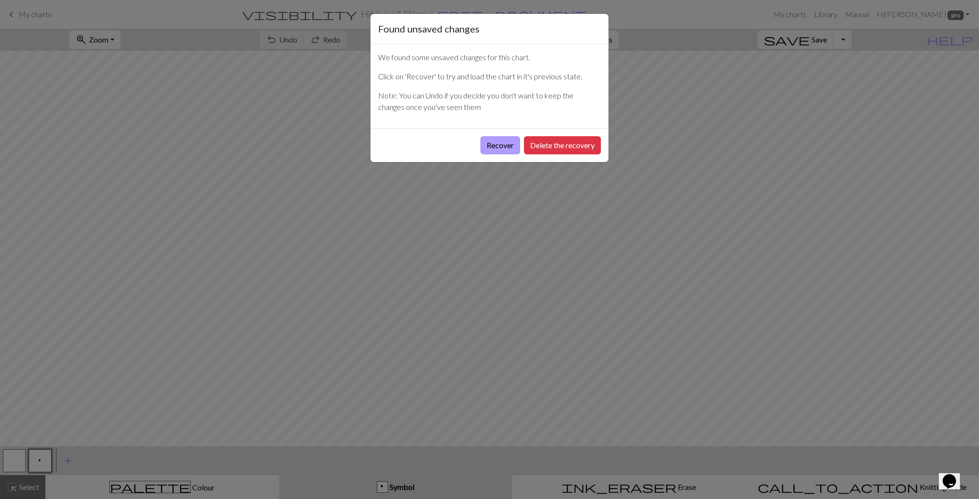
click at [505, 148] on button "Recover" at bounding box center [501, 145] width 40 height 18
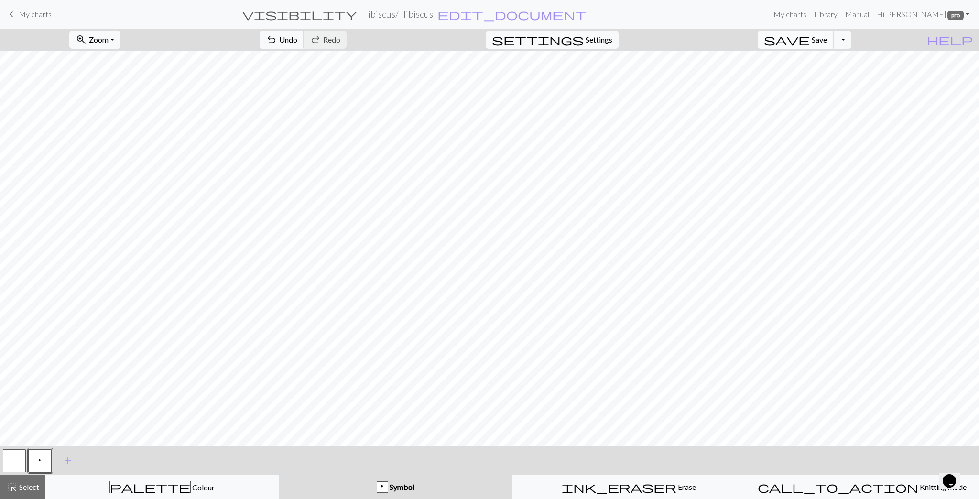
click at [810, 40] on span "save" at bounding box center [787, 39] width 46 height 13
